Goal: Communication & Community: Answer question/provide support

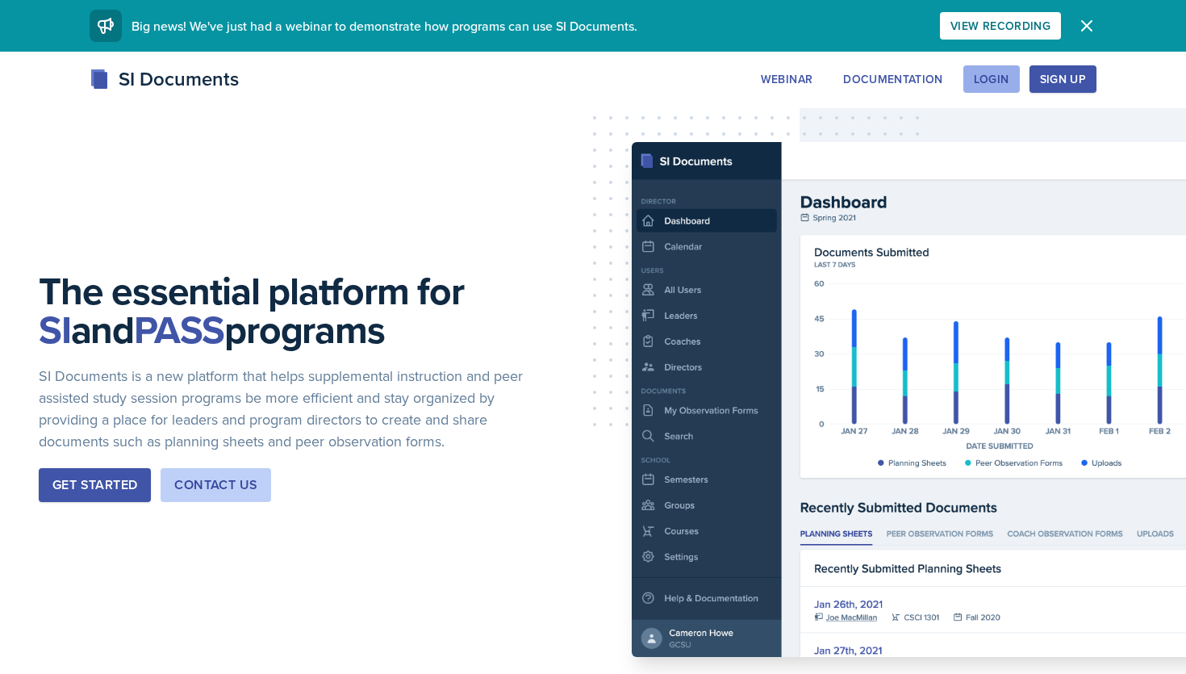
click at [999, 78] on div "Login" at bounding box center [992, 79] width 36 height 13
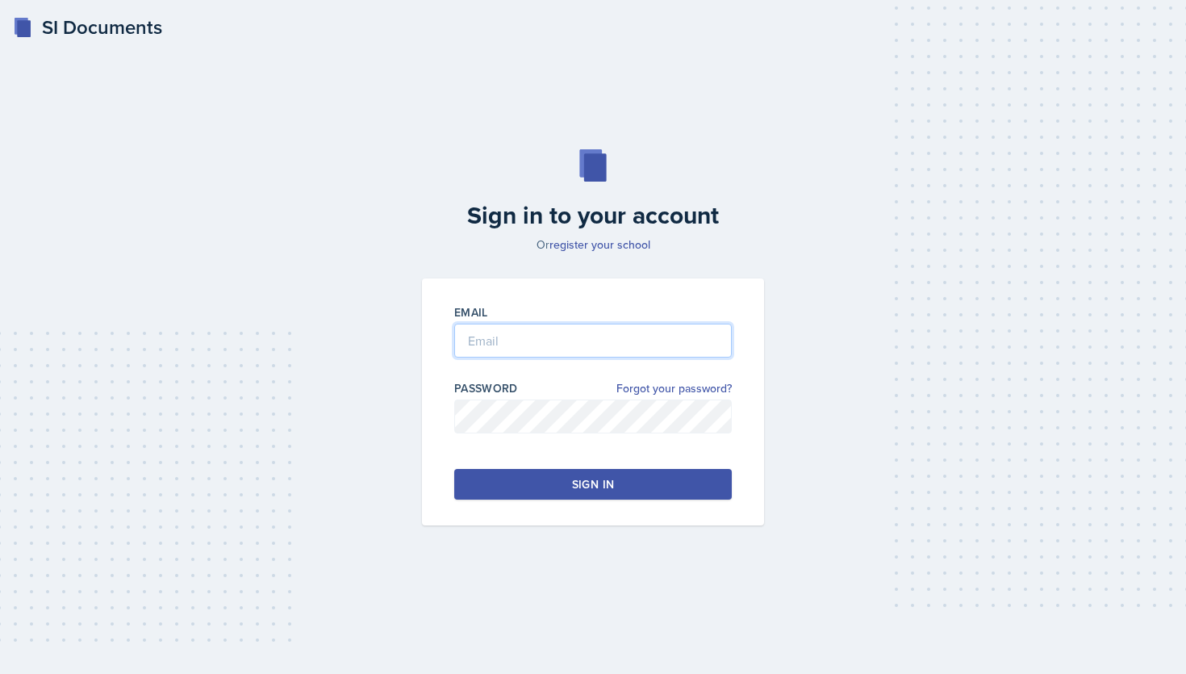
type input "[EMAIL_ADDRESS][DOMAIN_NAME]"
click at [623, 480] on button "Sign in" at bounding box center [593, 484] width 278 height 31
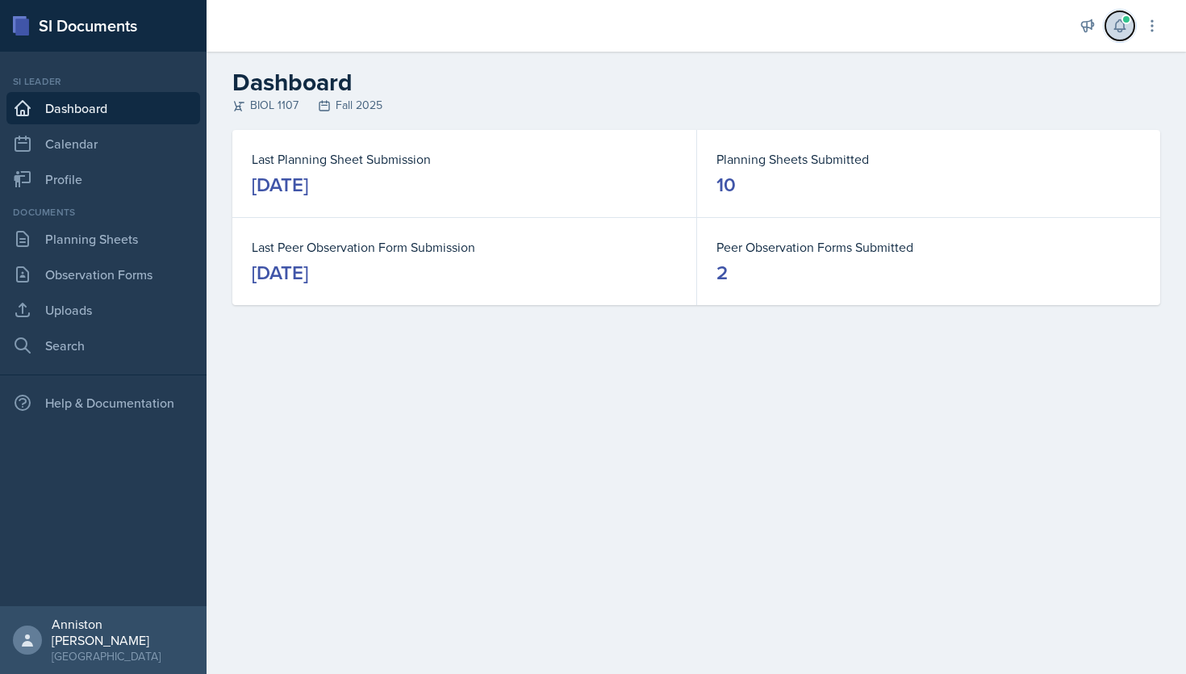
click at [1122, 22] on span at bounding box center [1127, 20] width 10 height 10
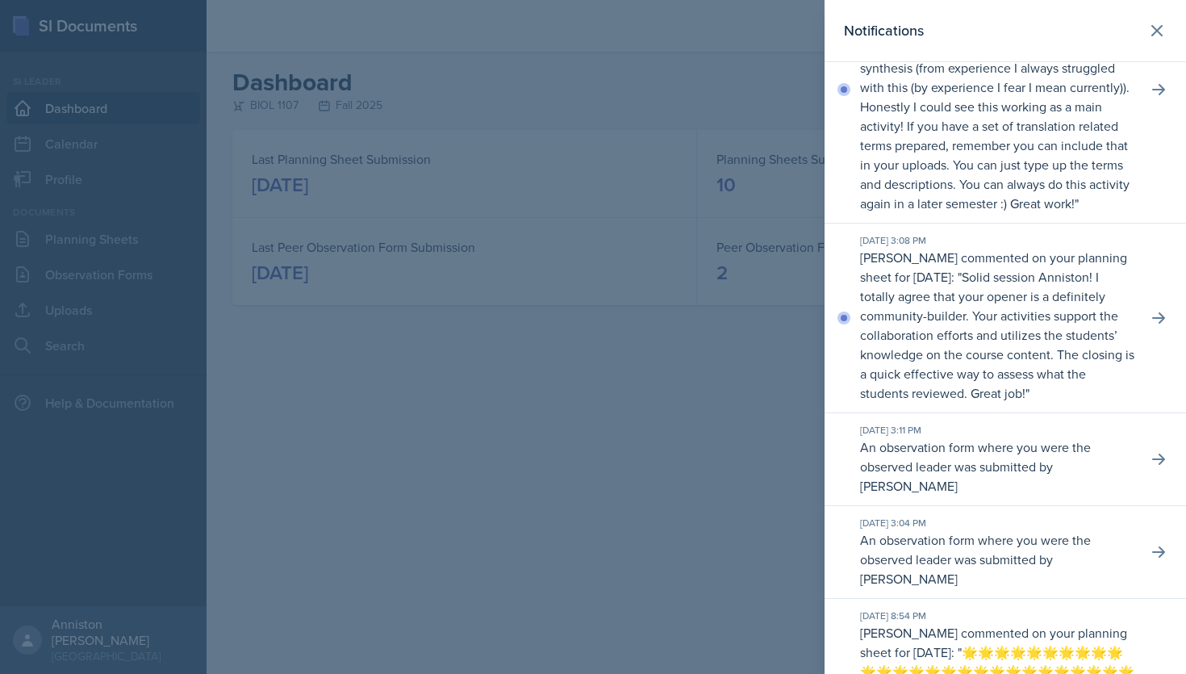
scroll to position [486, 0]
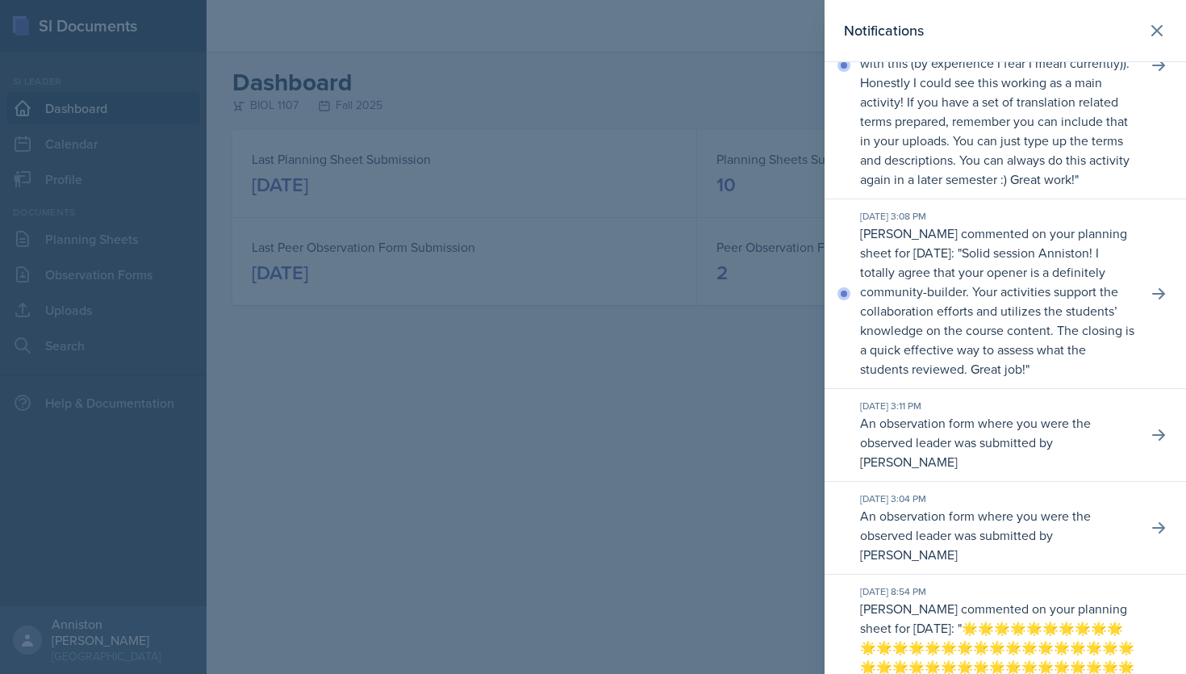
click at [1115, 332] on p "Solid session Anniston! I totally agree that your opener is a definitely commun…" at bounding box center [997, 311] width 274 height 134
click at [1152, 302] on icon at bounding box center [1159, 294] width 16 height 16
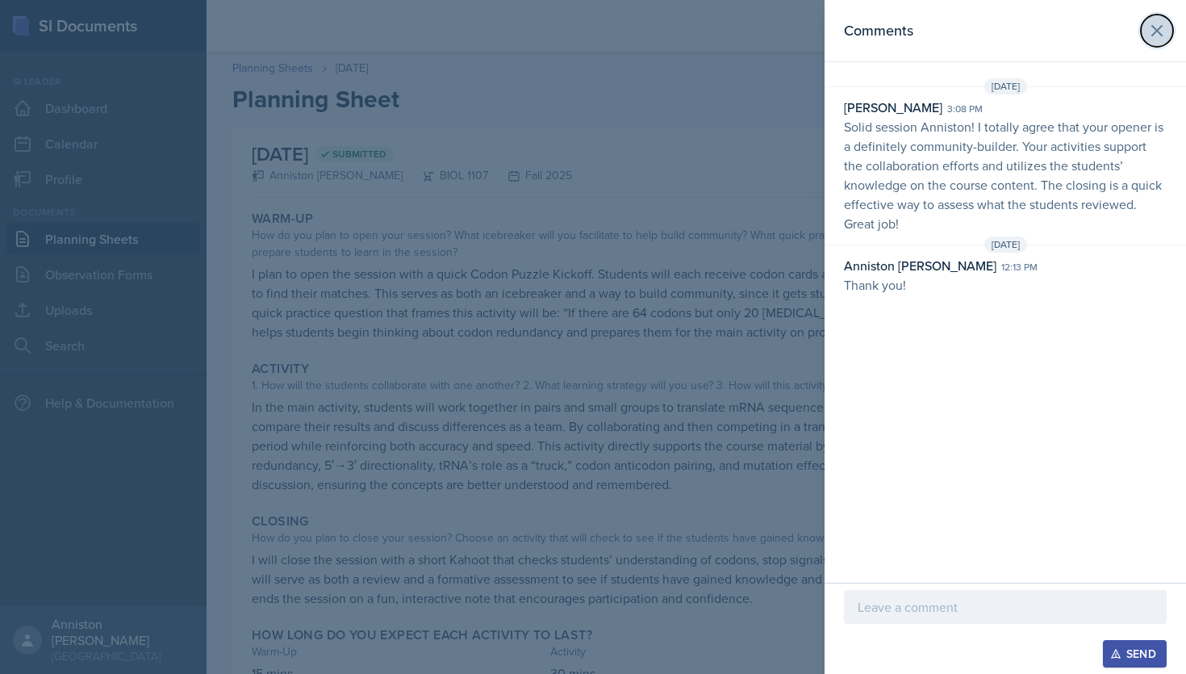
click at [1159, 27] on icon at bounding box center [1157, 31] width 10 height 10
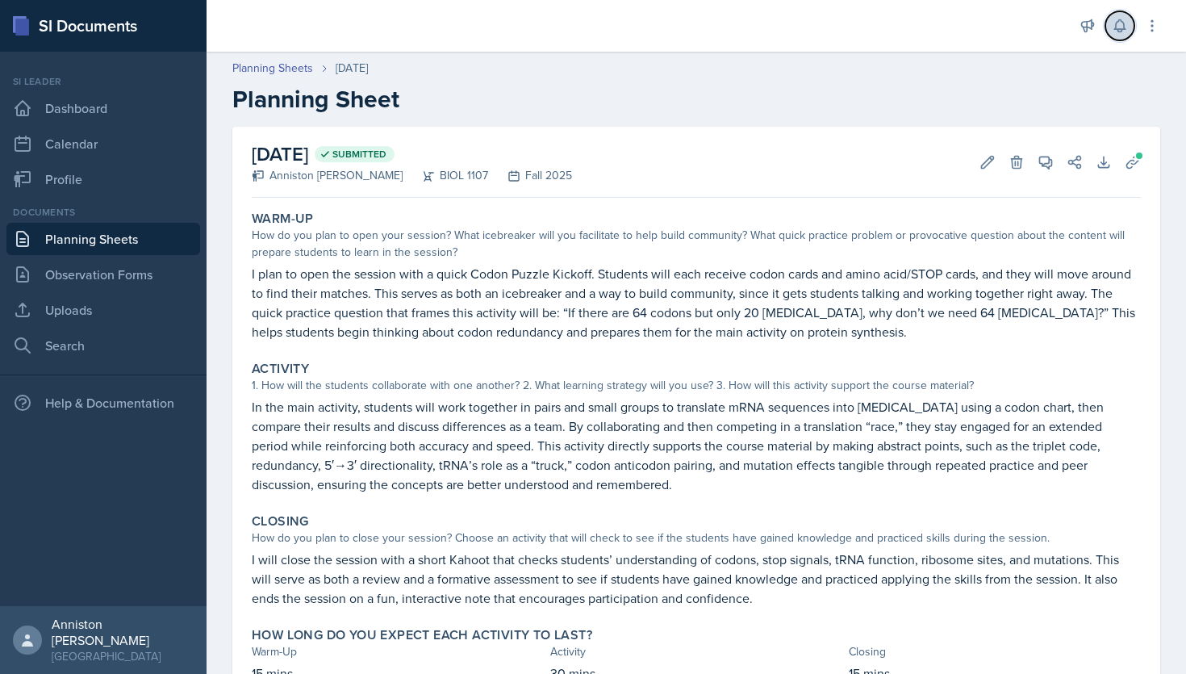
click at [1124, 20] on icon at bounding box center [1120, 26] width 16 height 16
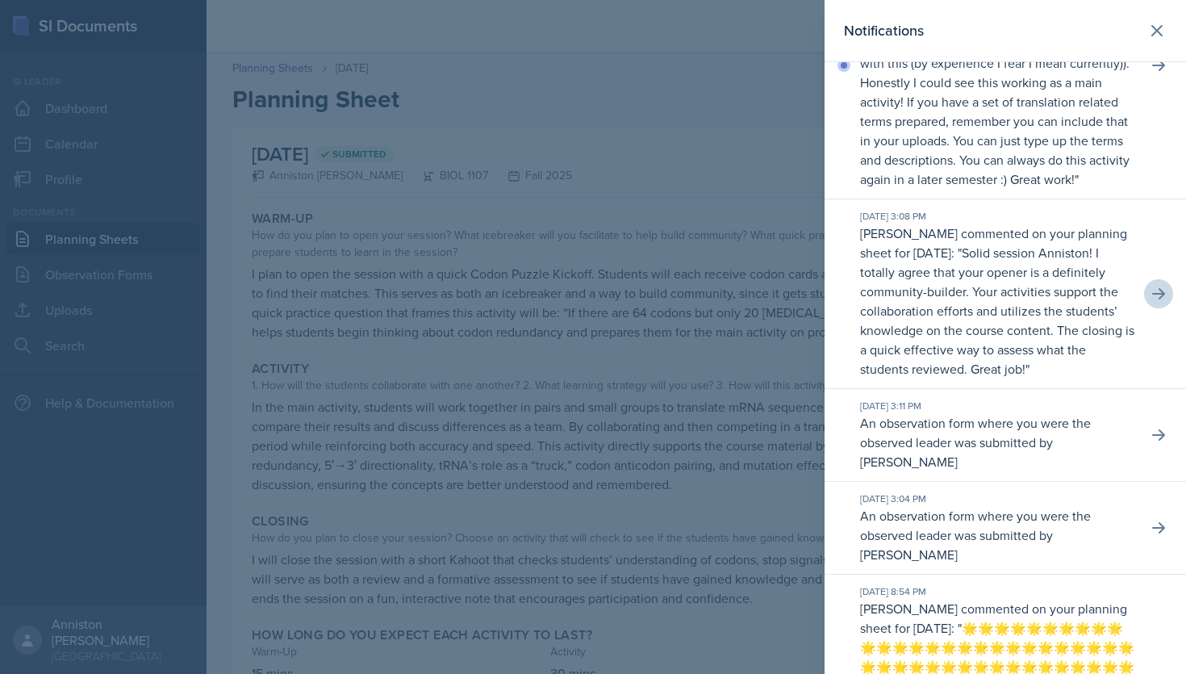
click at [1124, 20] on div "Notifications" at bounding box center [1005, 30] width 323 height 23
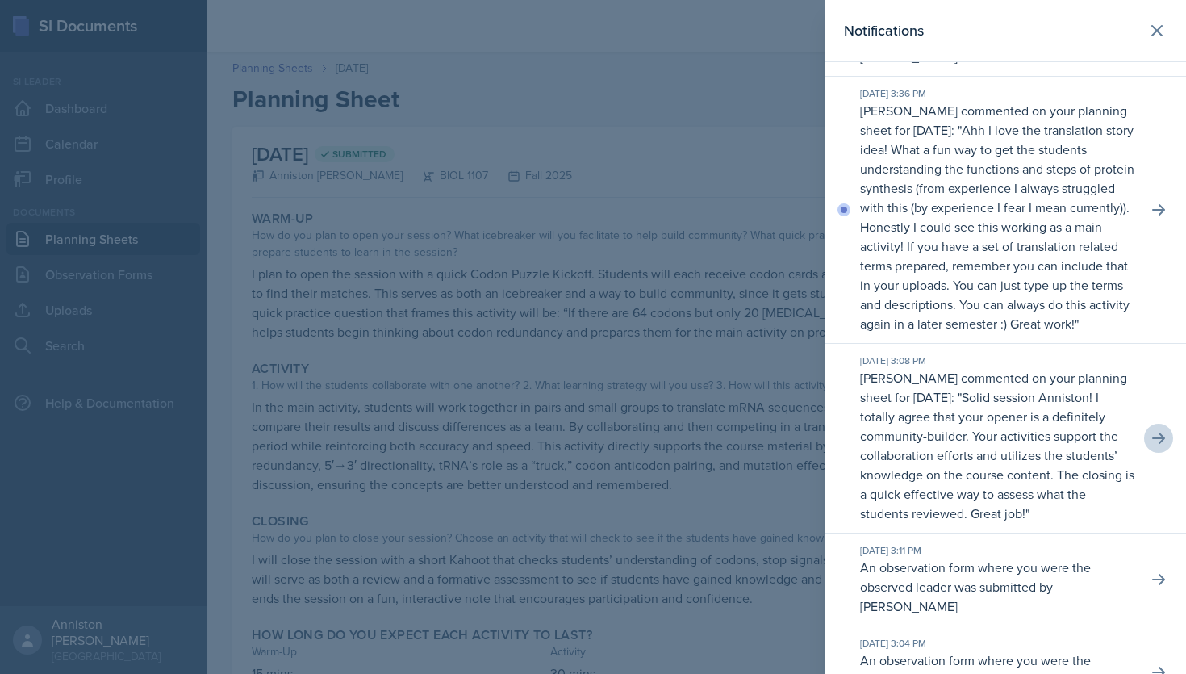
scroll to position [340, 0]
click at [1159, 219] on icon at bounding box center [1159, 211] width 16 height 16
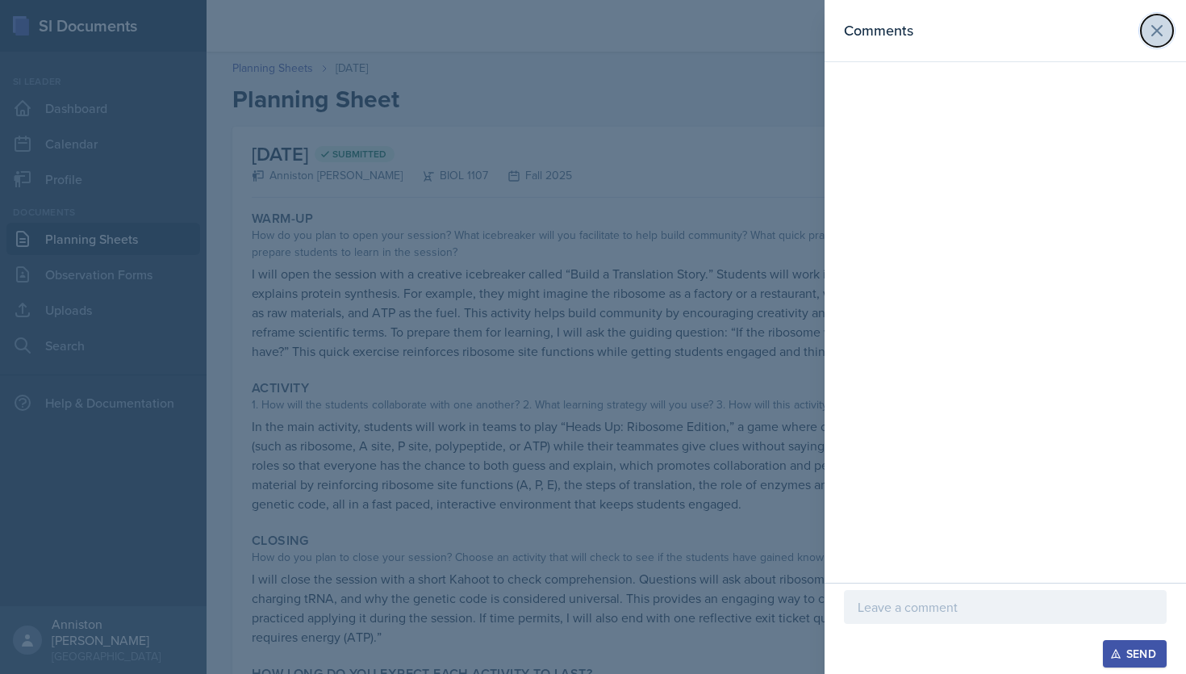
click at [1154, 25] on icon at bounding box center [1156, 30] width 19 height 19
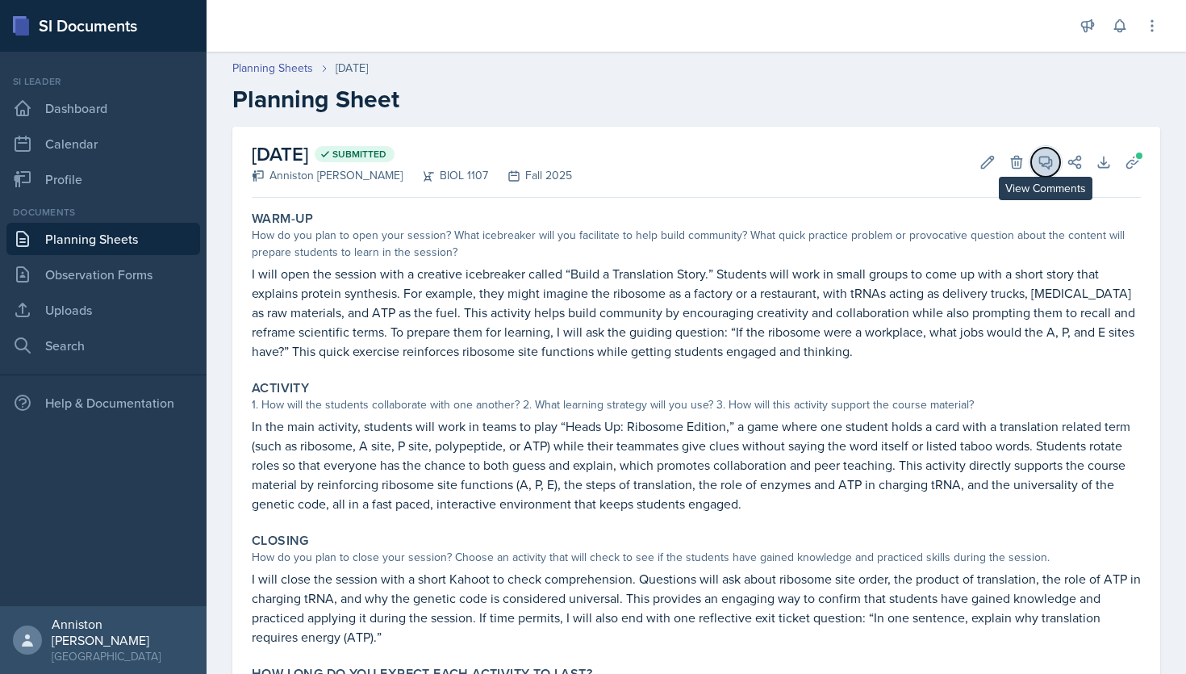
click at [1052, 160] on icon at bounding box center [1046, 162] width 16 height 16
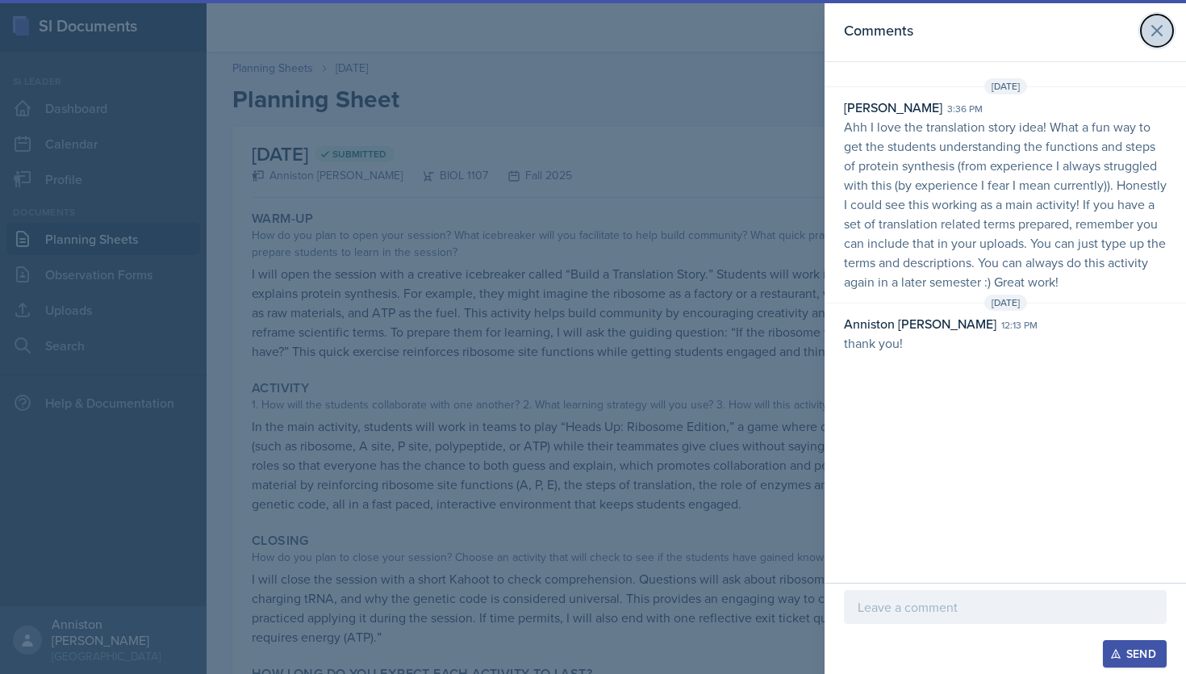
click at [1157, 22] on icon at bounding box center [1156, 30] width 19 height 19
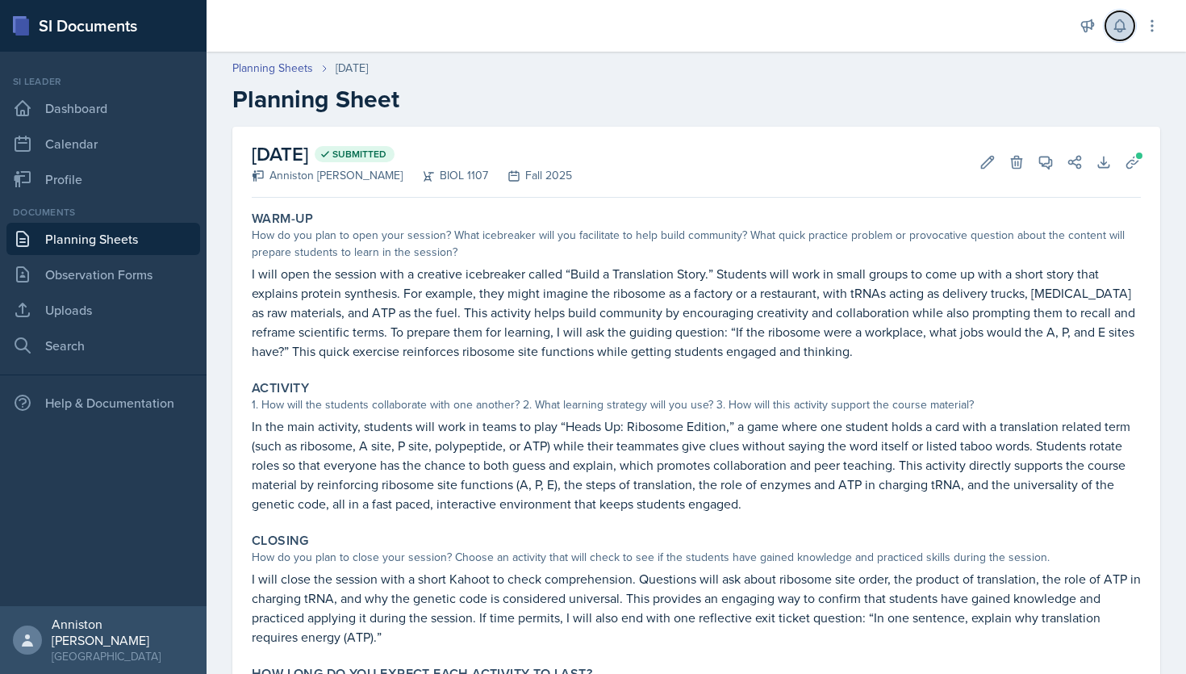
click at [1118, 25] on icon at bounding box center [1120, 26] width 16 height 16
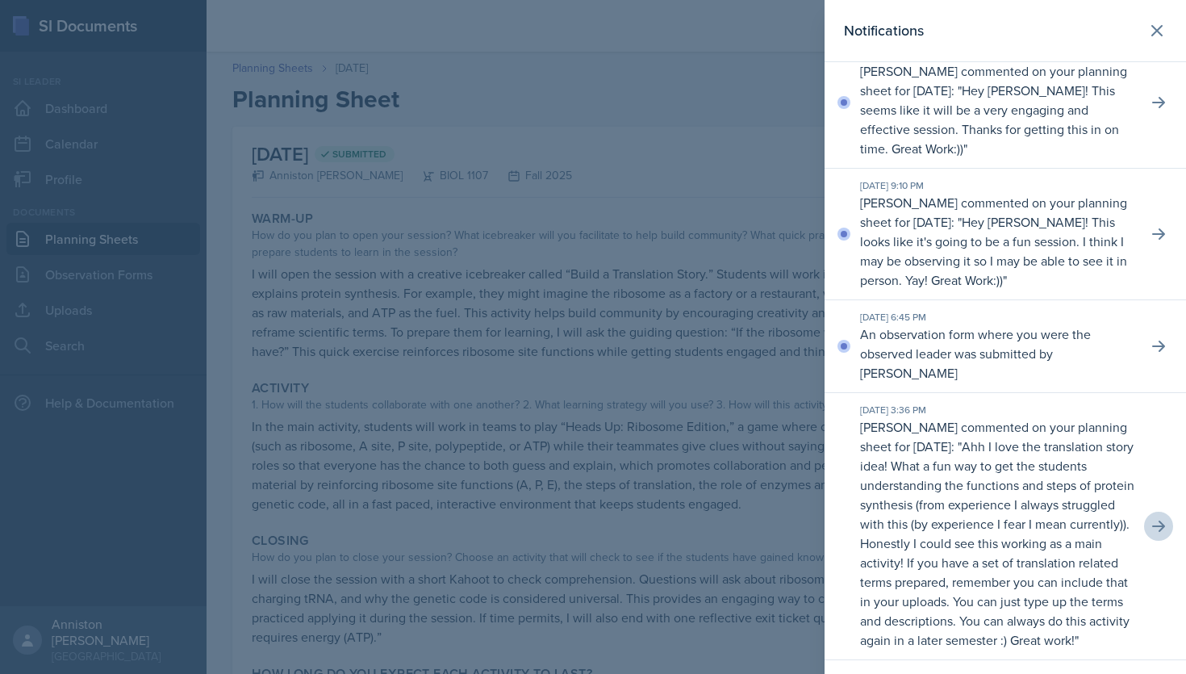
scroll to position [20, 0]
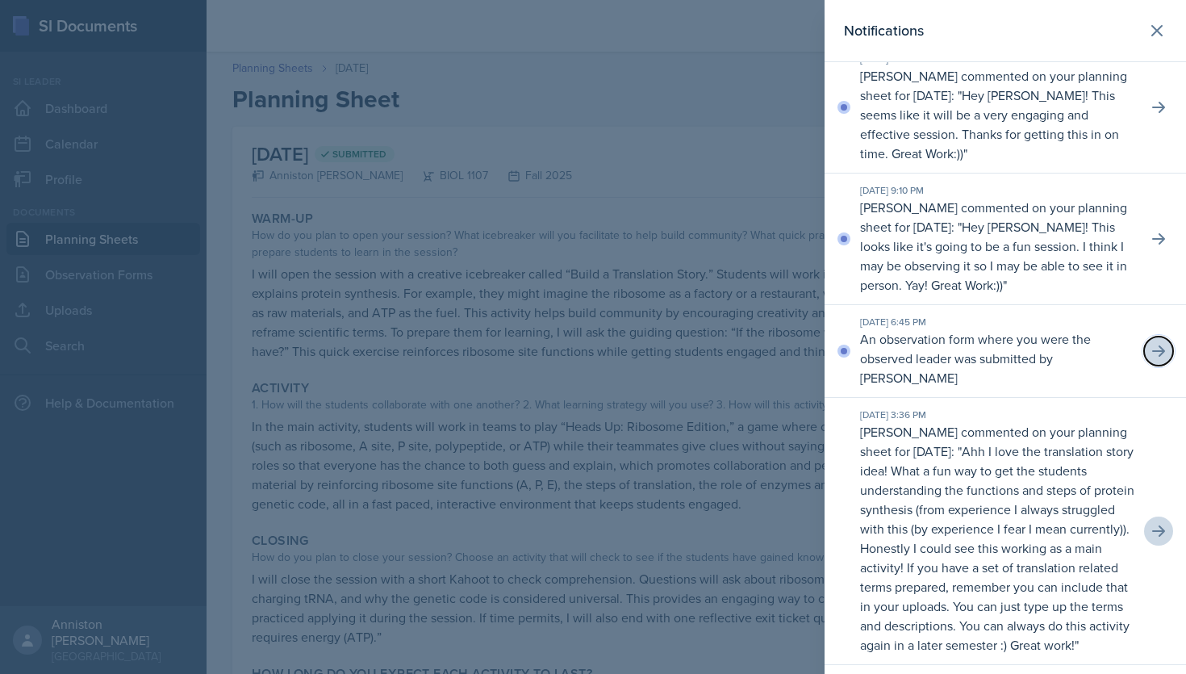
click at [1158, 348] on icon at bounding box center [1159, 351] width 16 height 16
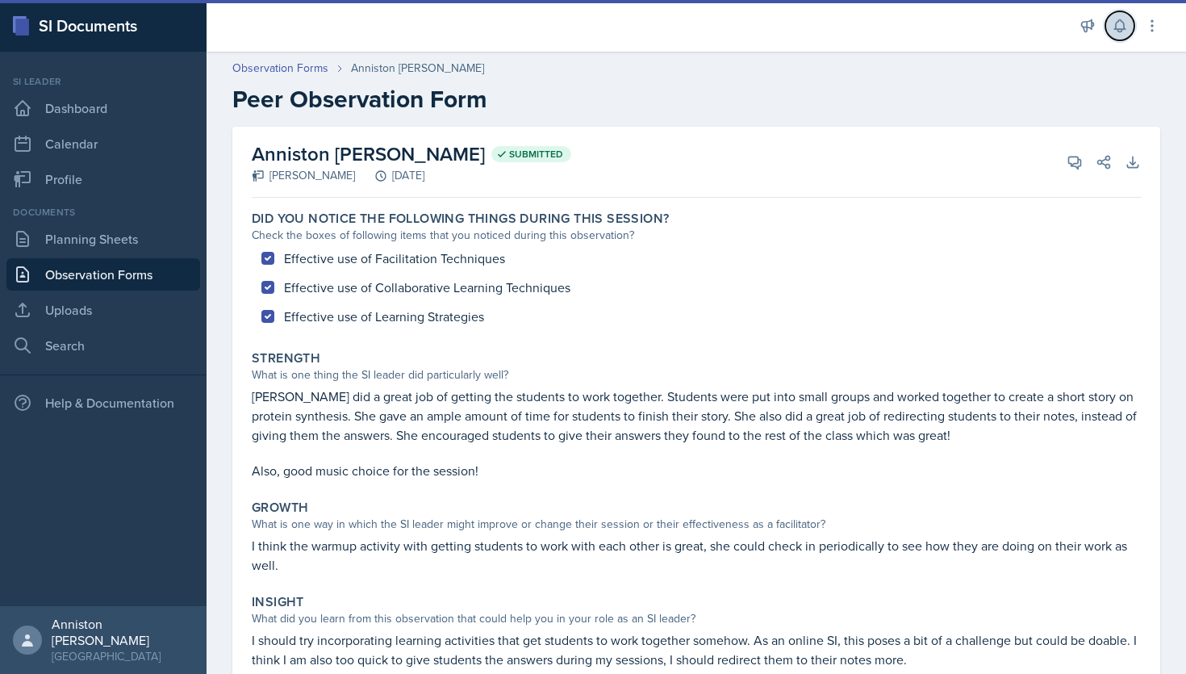
click at [1120, 23] on icon at bounding box center [1120, 26] width 16 height 16
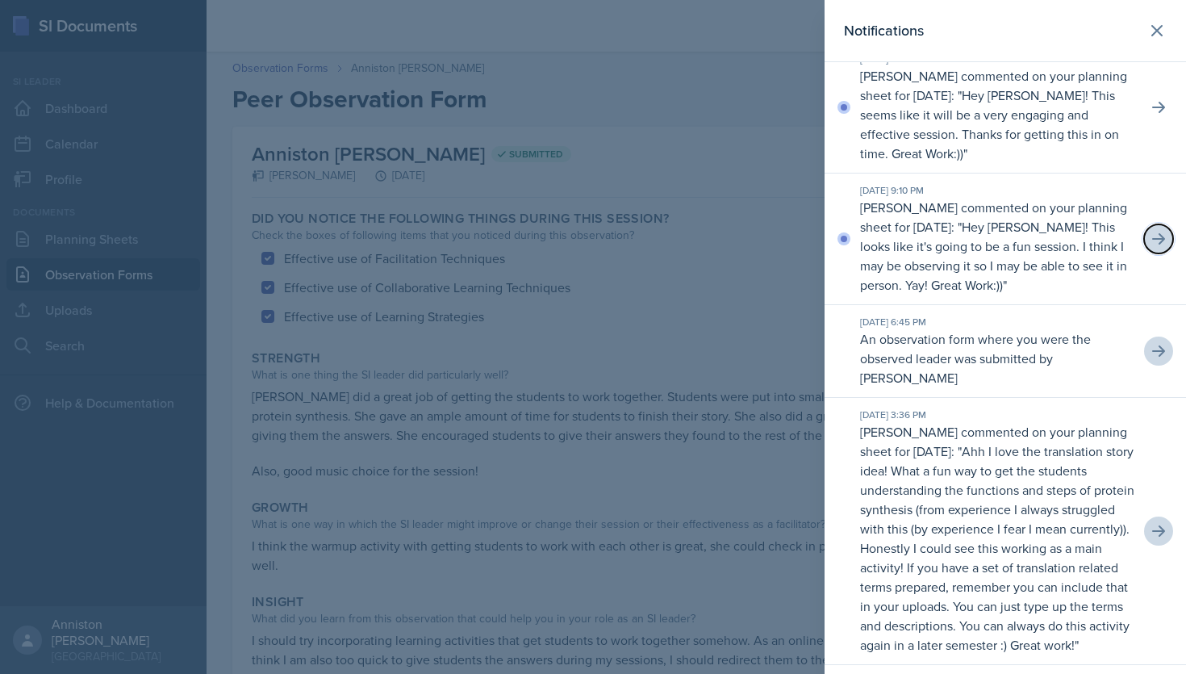
click at [1161, 235] on icon at bounding box center [1158, 238] width 13 height 11
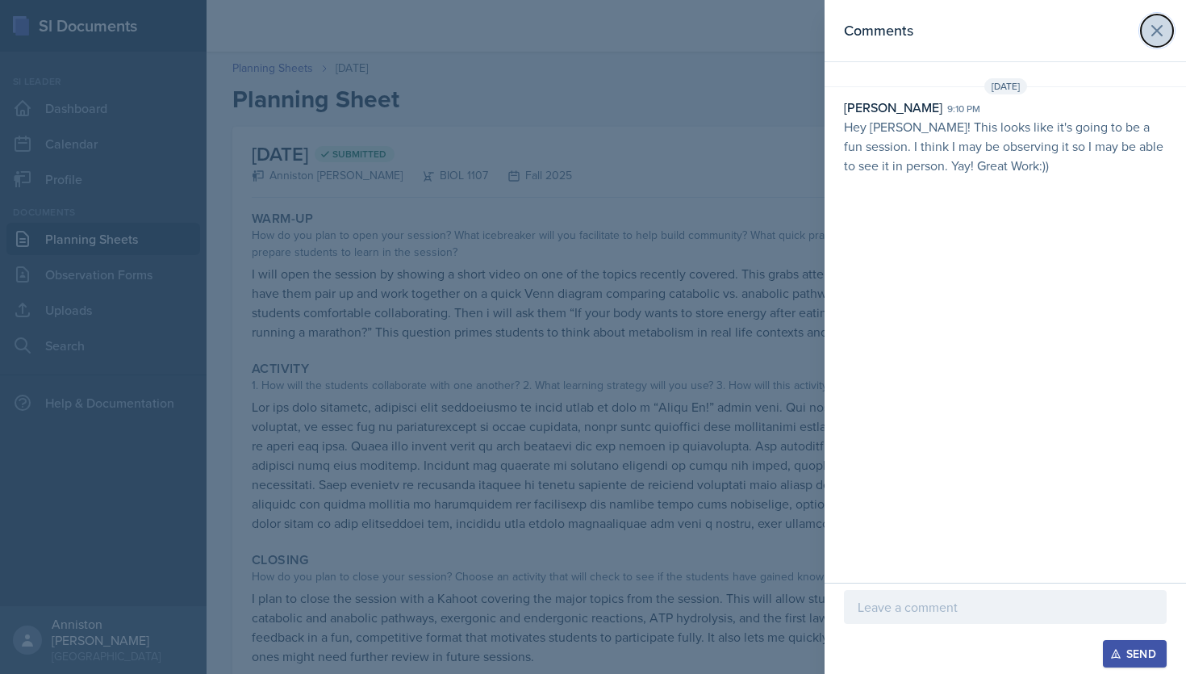
click at [1155, 29] on icon at bounding box center [1157, 31] width 10 height 10
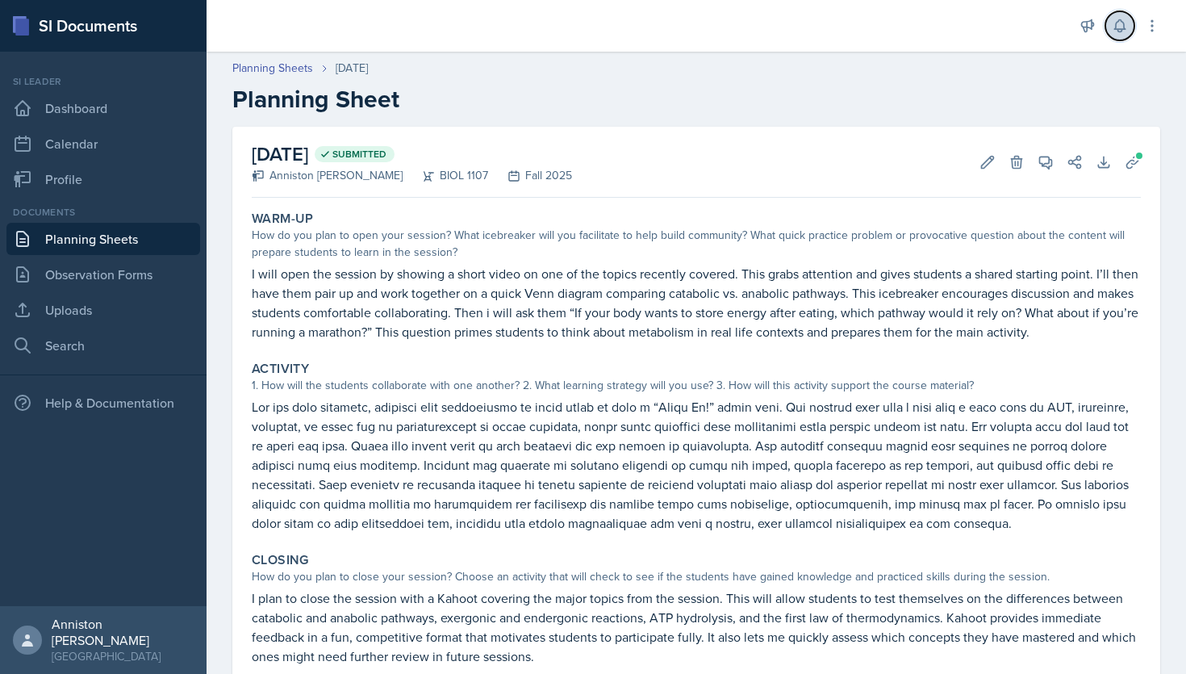
click at [1119, 27] on icon at bounding box center [1120, 26] width 16 height 16
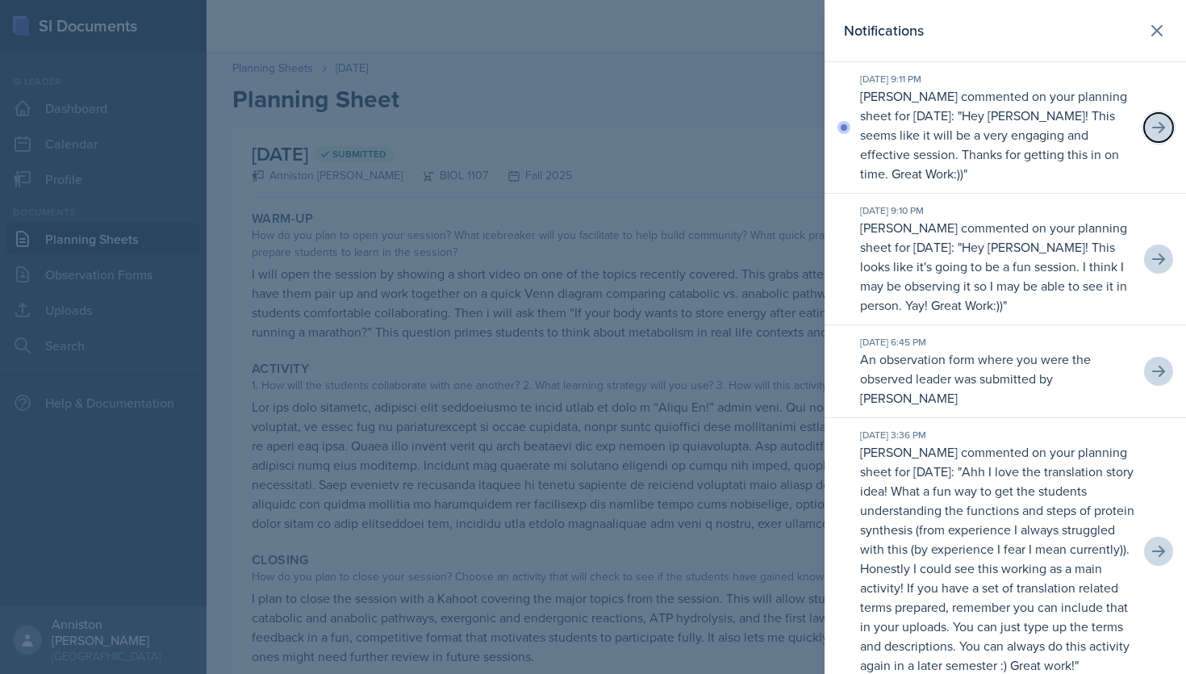
click at [1147, 119] on button at bounding box center [1158, 127] width 29 height 29
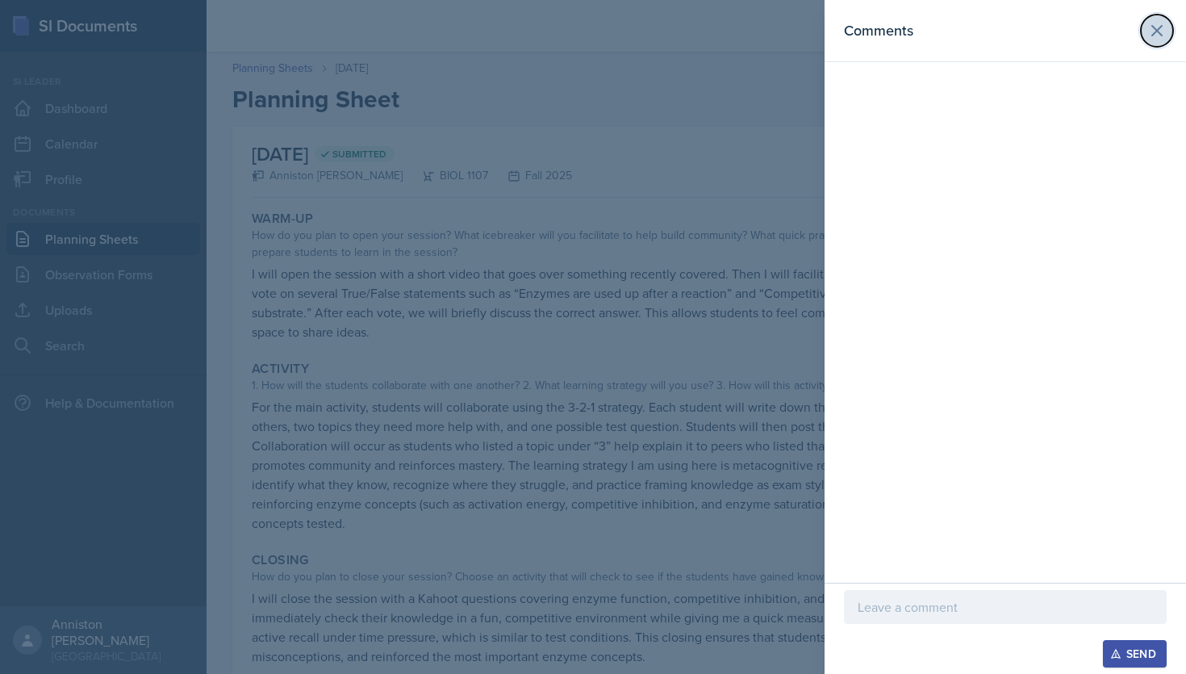
click at [1154, 37] on icon at bounding box center [1156, 30] width 19 height 19
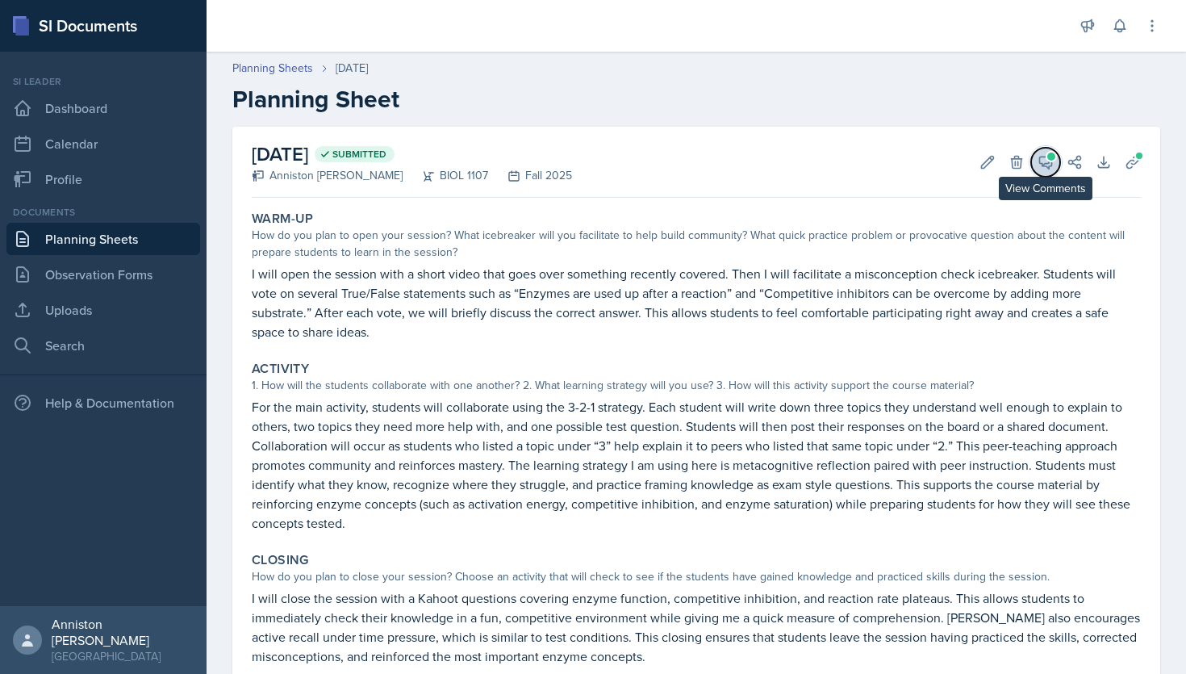
click at [1048, 162] on icon at bounding box center [1046, 163] width 12 height 12
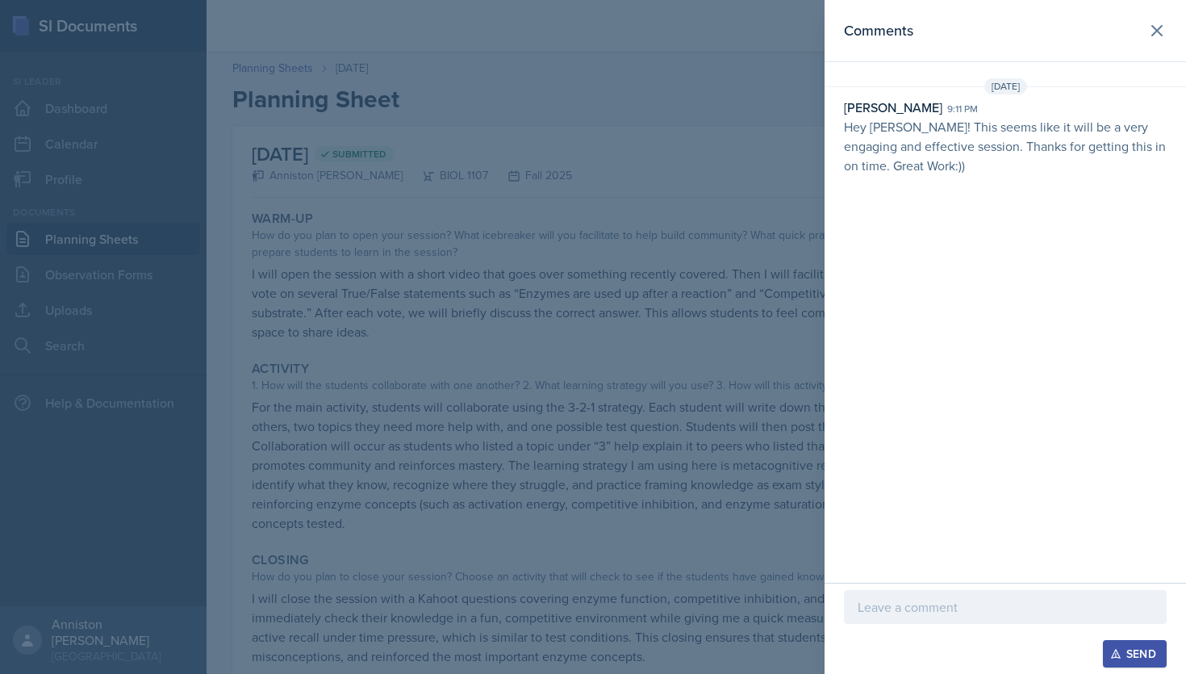
click at [925, 621] on div at bounding box center [1005, 607] width 323 height 34
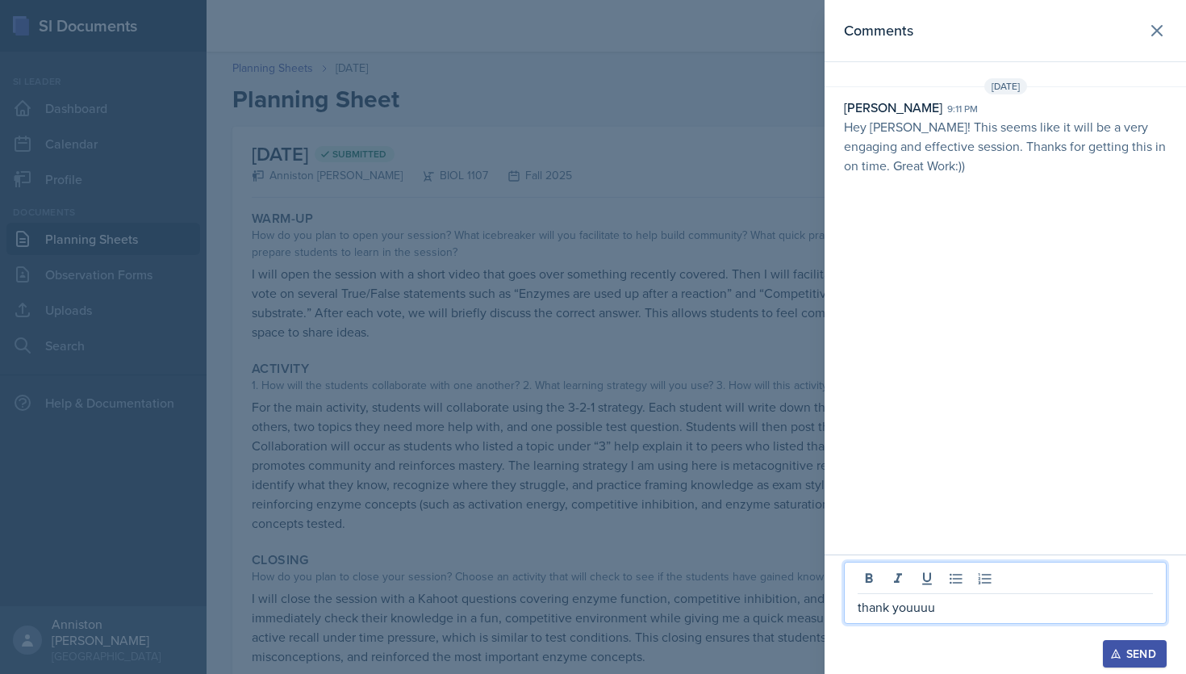
click at [1145, 658] on div "Send" at bounding box center [1134, 653] width 43 height 13
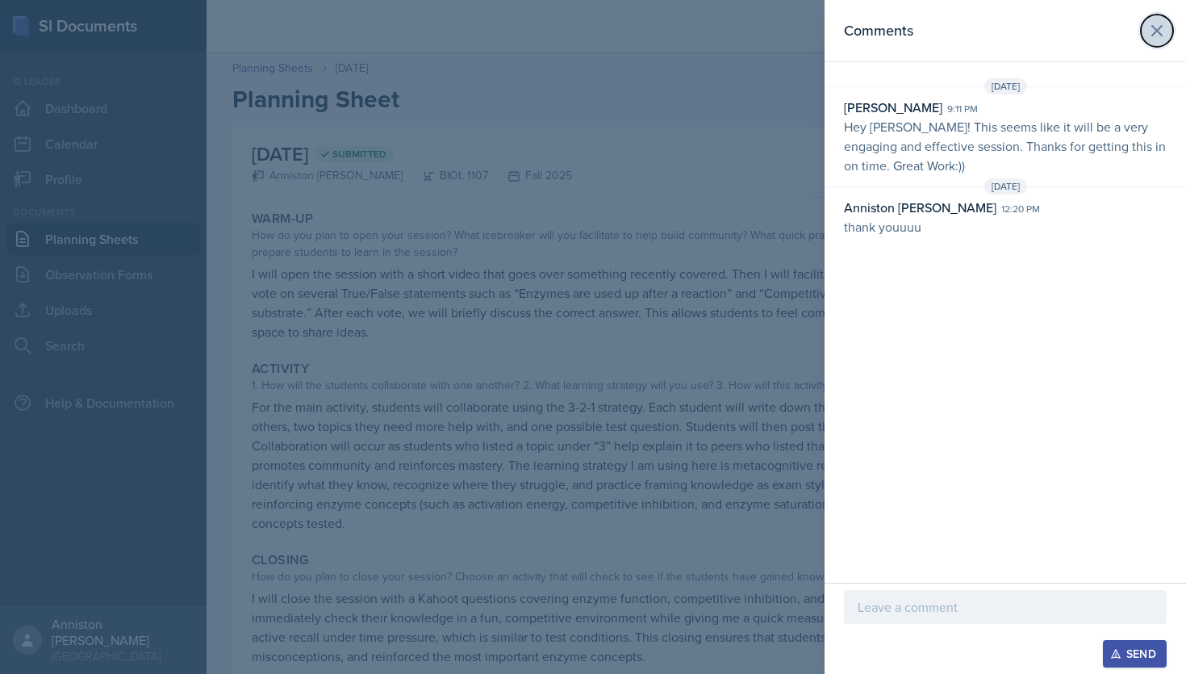
click at [1160, 40] on button at bounding box center [1157, 31] width 32 height 32
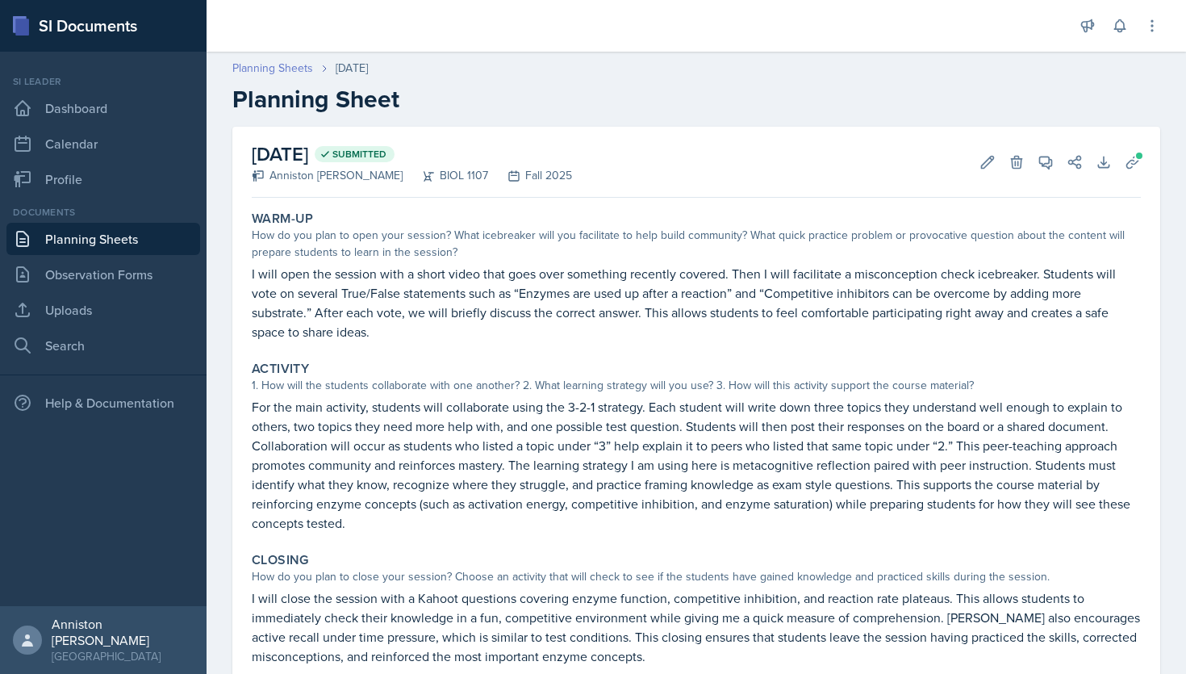
click at [275, 75] on link "Planning Sheets" at bounding box center [272, 68] width 81 height 17
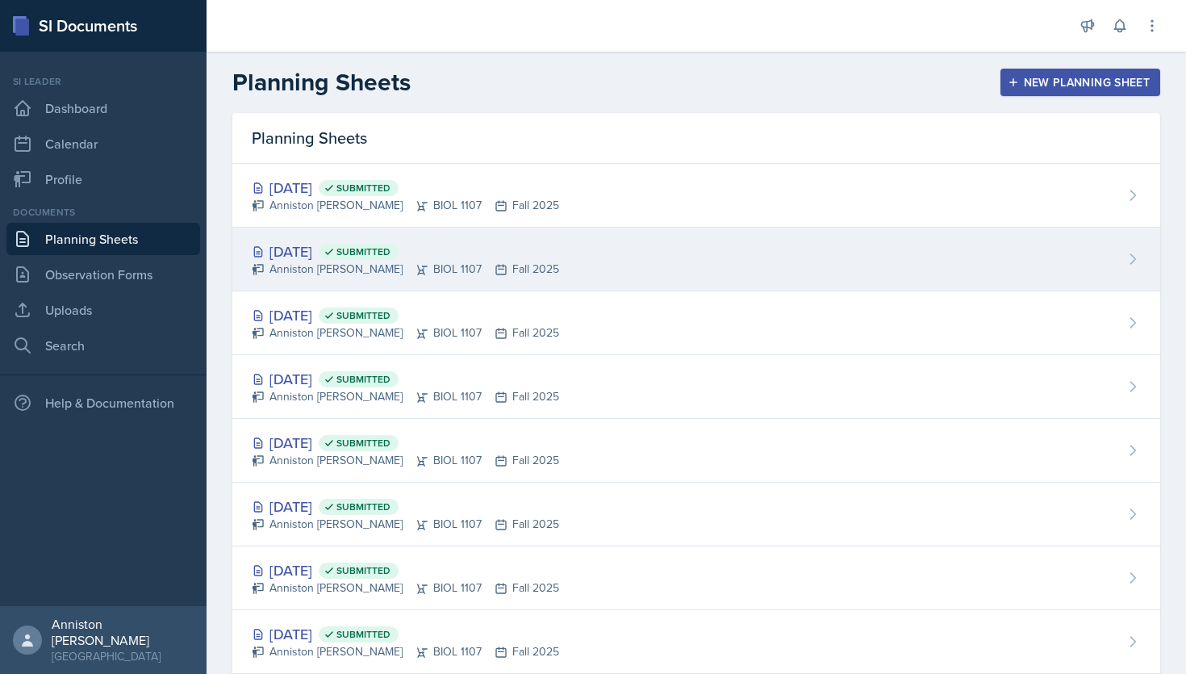
click at [531, 255] on div "[DATE] Submitted Anniston [PERSON_NAME] BIOL 1107 Fall 2025" at bounding box center [696, 260] width 928 height 64
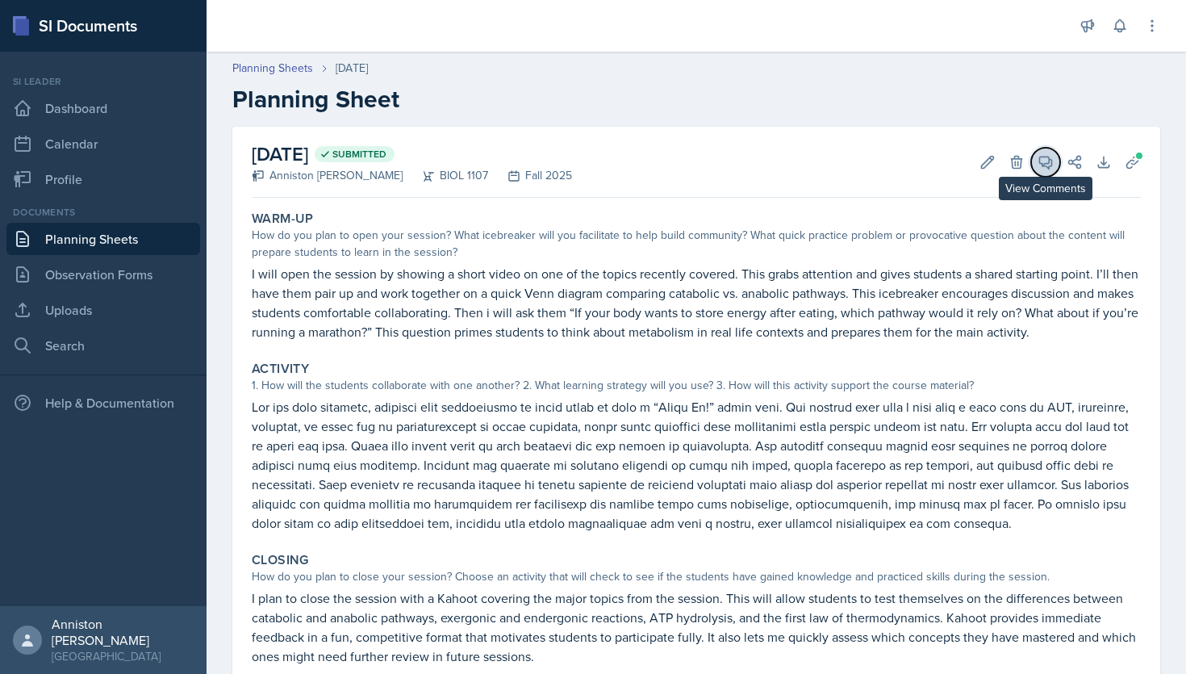
click at [1045, 168] on icon at bounding box center [1046, 162] width 16 height 16
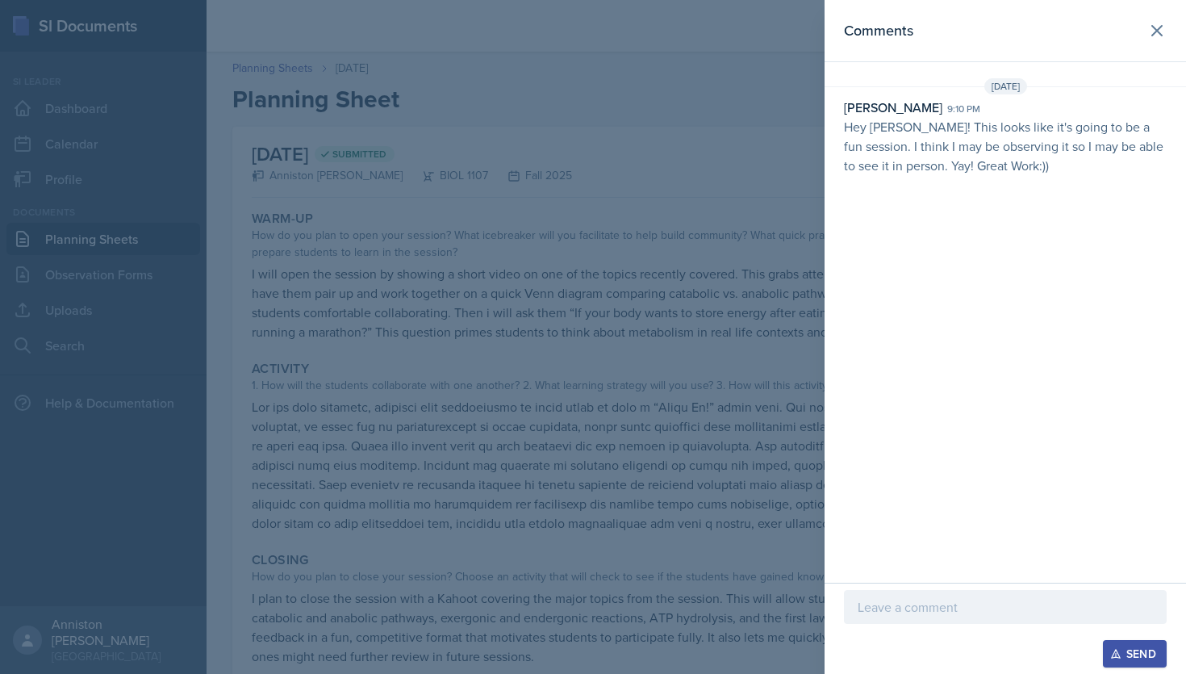
click at [937, 609] on p at bounding box center [1005, 606] width 295 height 19
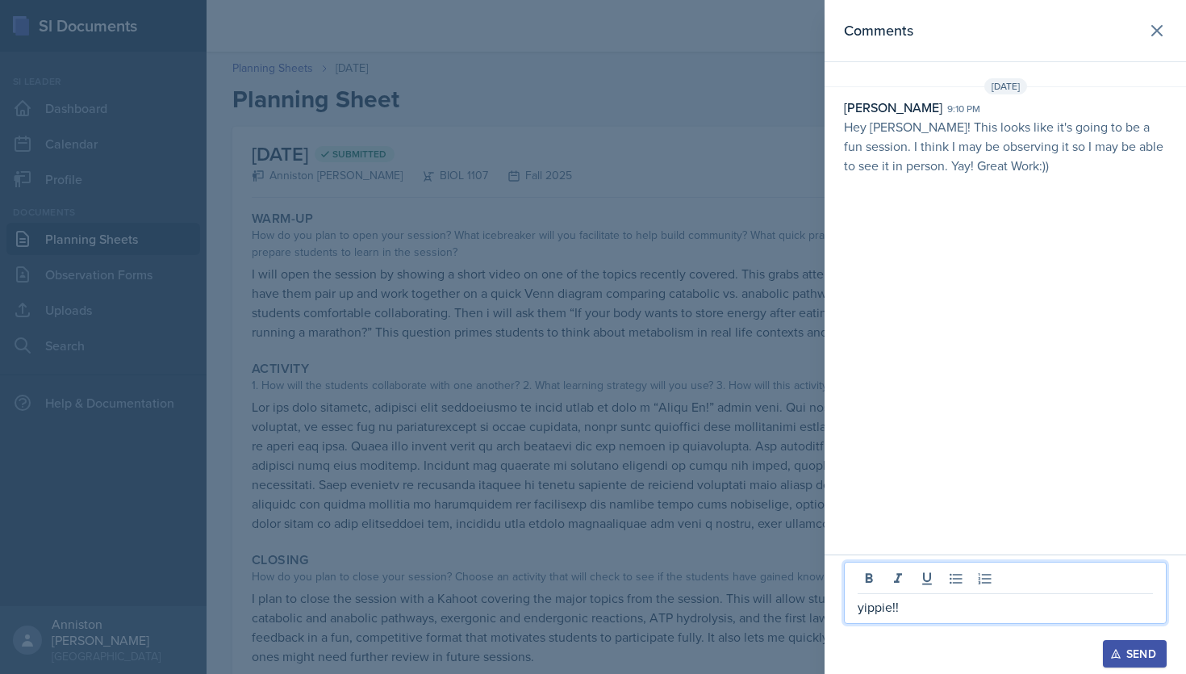
click at [1154, 651] on div "Send" at bounding box center [1134, 653] width 43 height 13
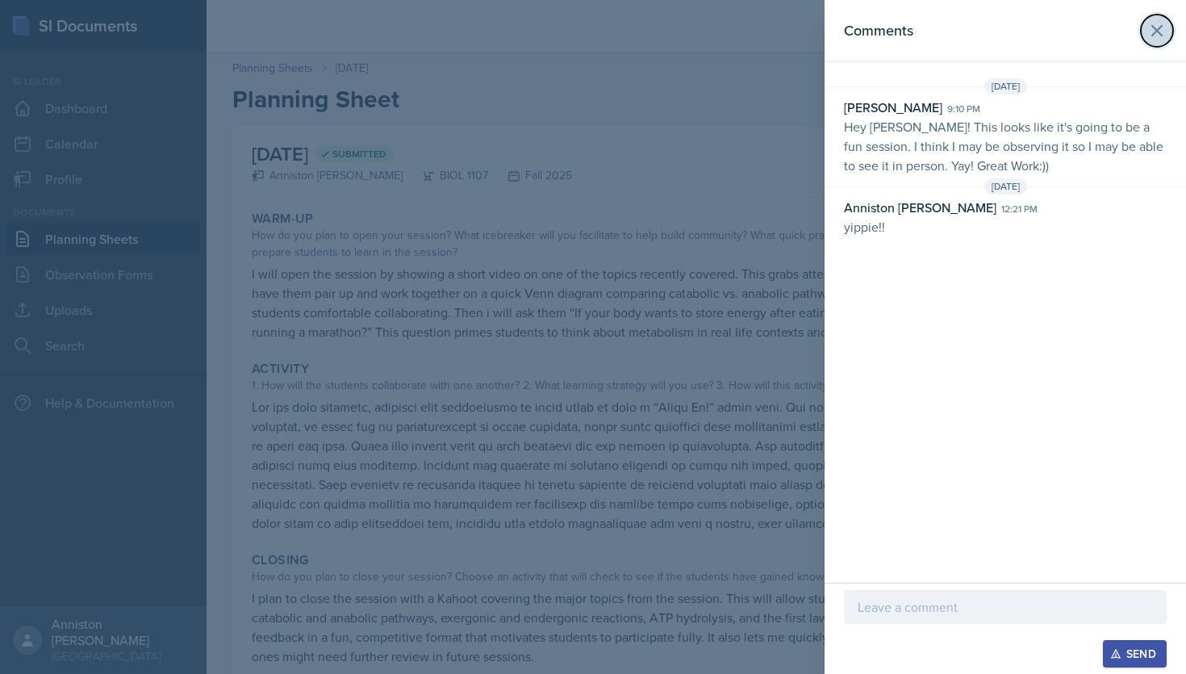
click at [1155, 27] on icon at bounding box center [1156, 30] width 19 height 19
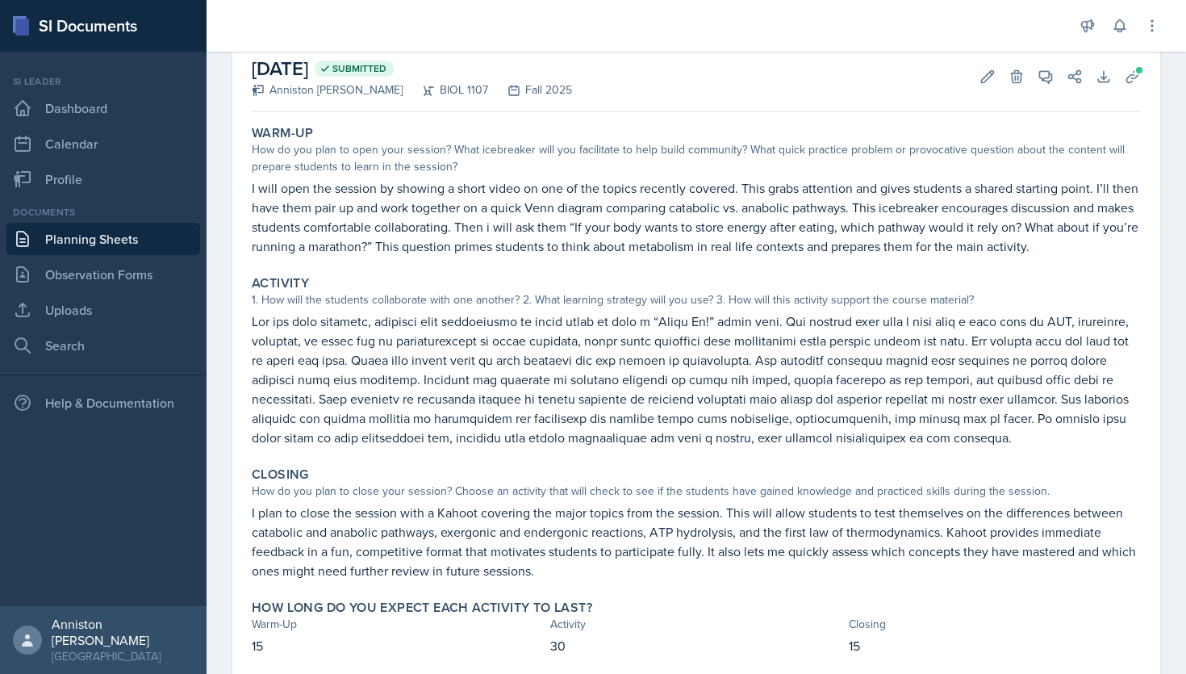
scroll to position [87, 0]
